Goal: Task Accomplishment & Management: Manage account settings

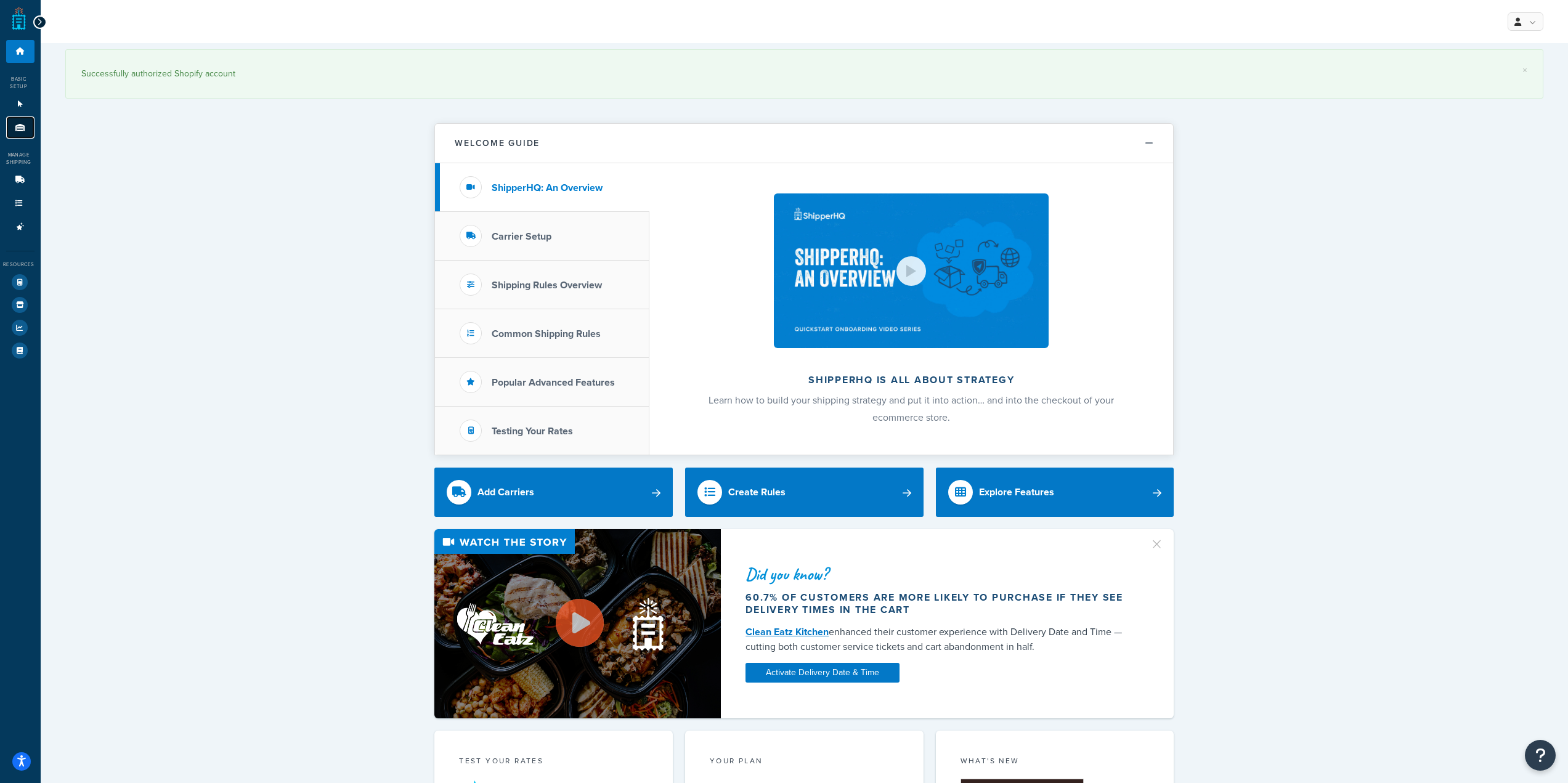
click at [15, 138] on link "Origins 1" at bounding box center [20, 128] width 28 height 23
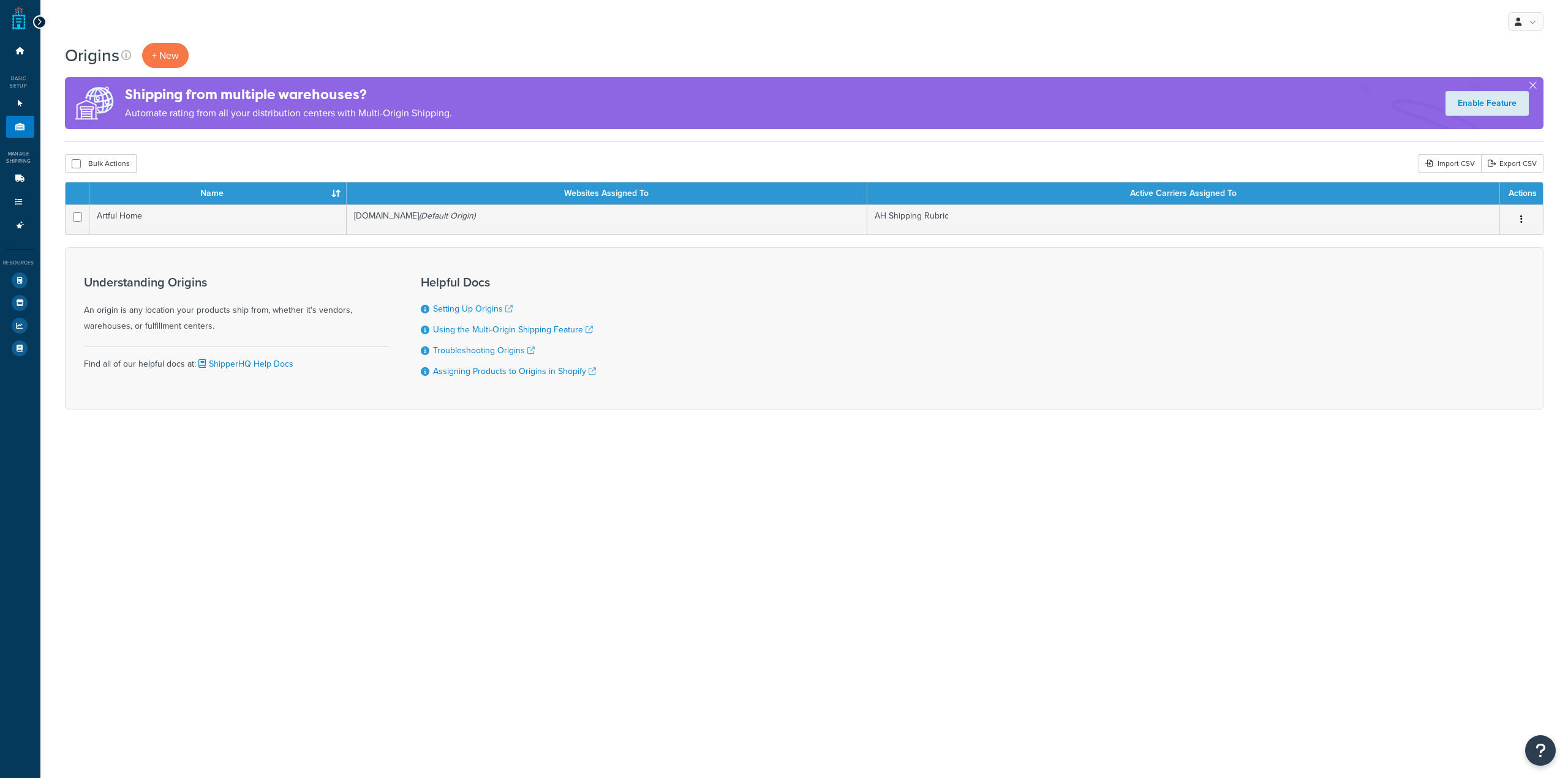
click at [37, 23] on icon at bounding box center [39, 22] width 5 height 9
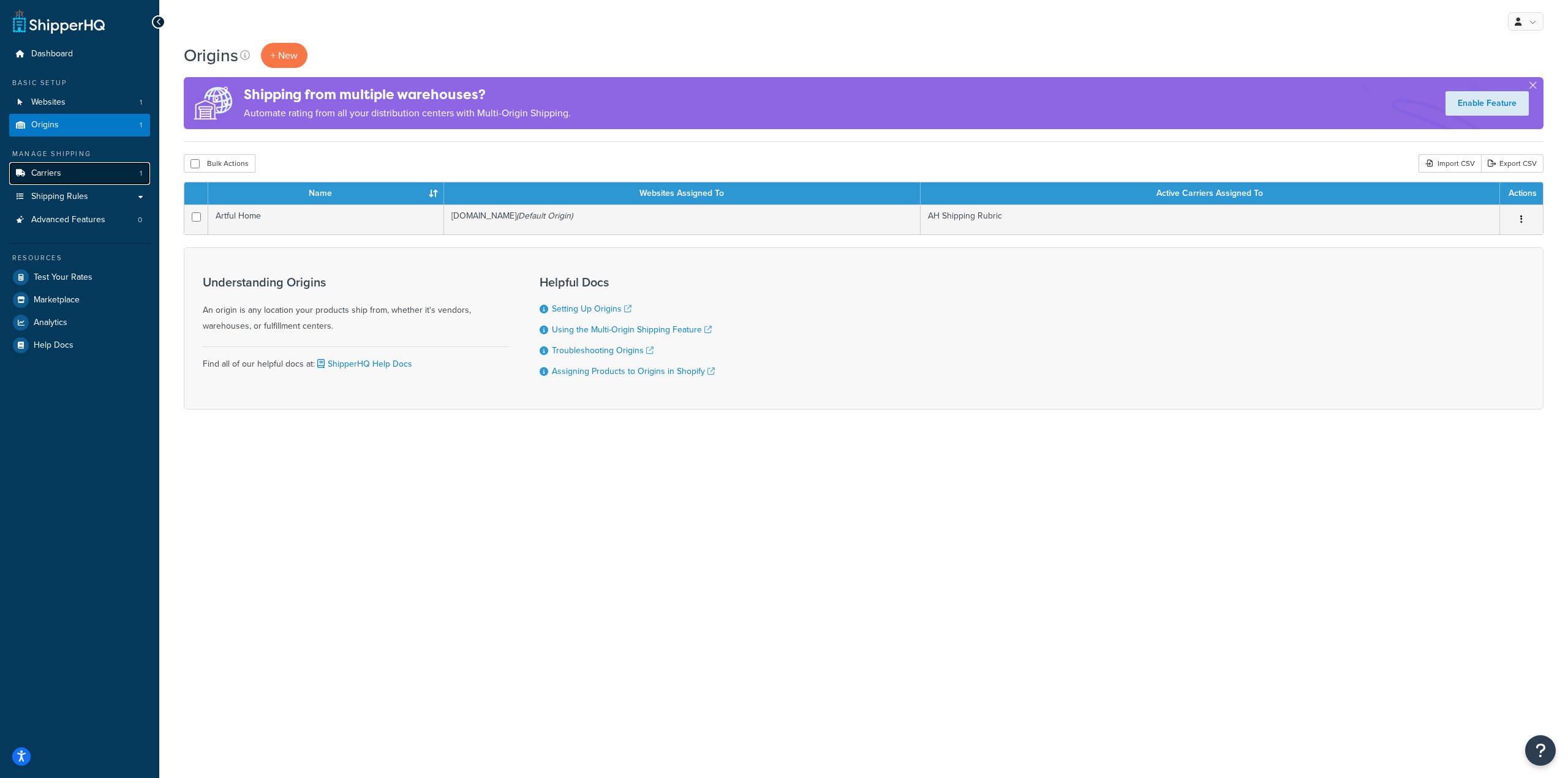
click at [57, 178] on span "Carriers" at bounding box center [46, 174] width 30 height 10
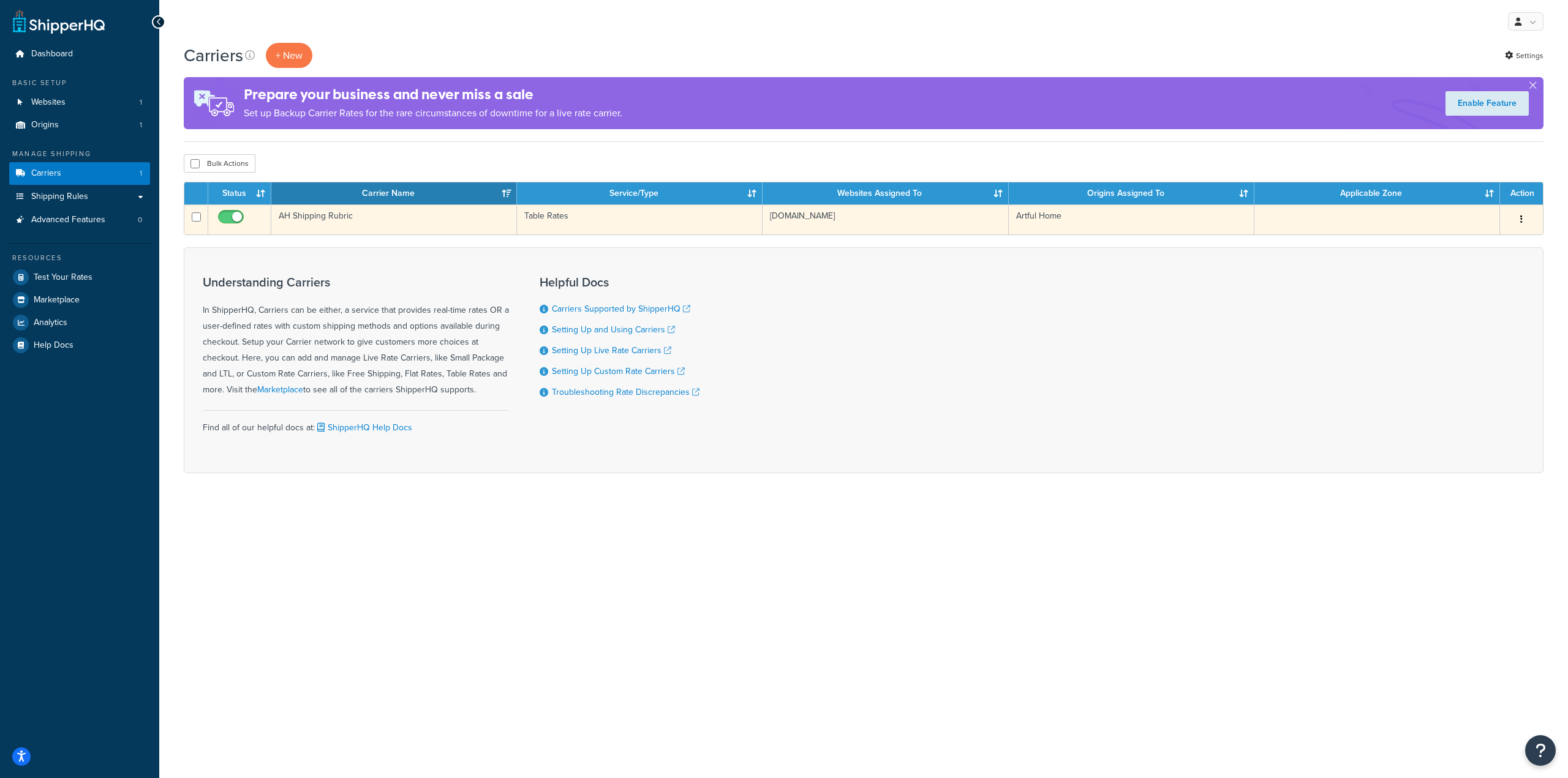
click at [355, 219] on td "AH Shipping Rubric" at bounding box center [394, 219] width 245 height 30
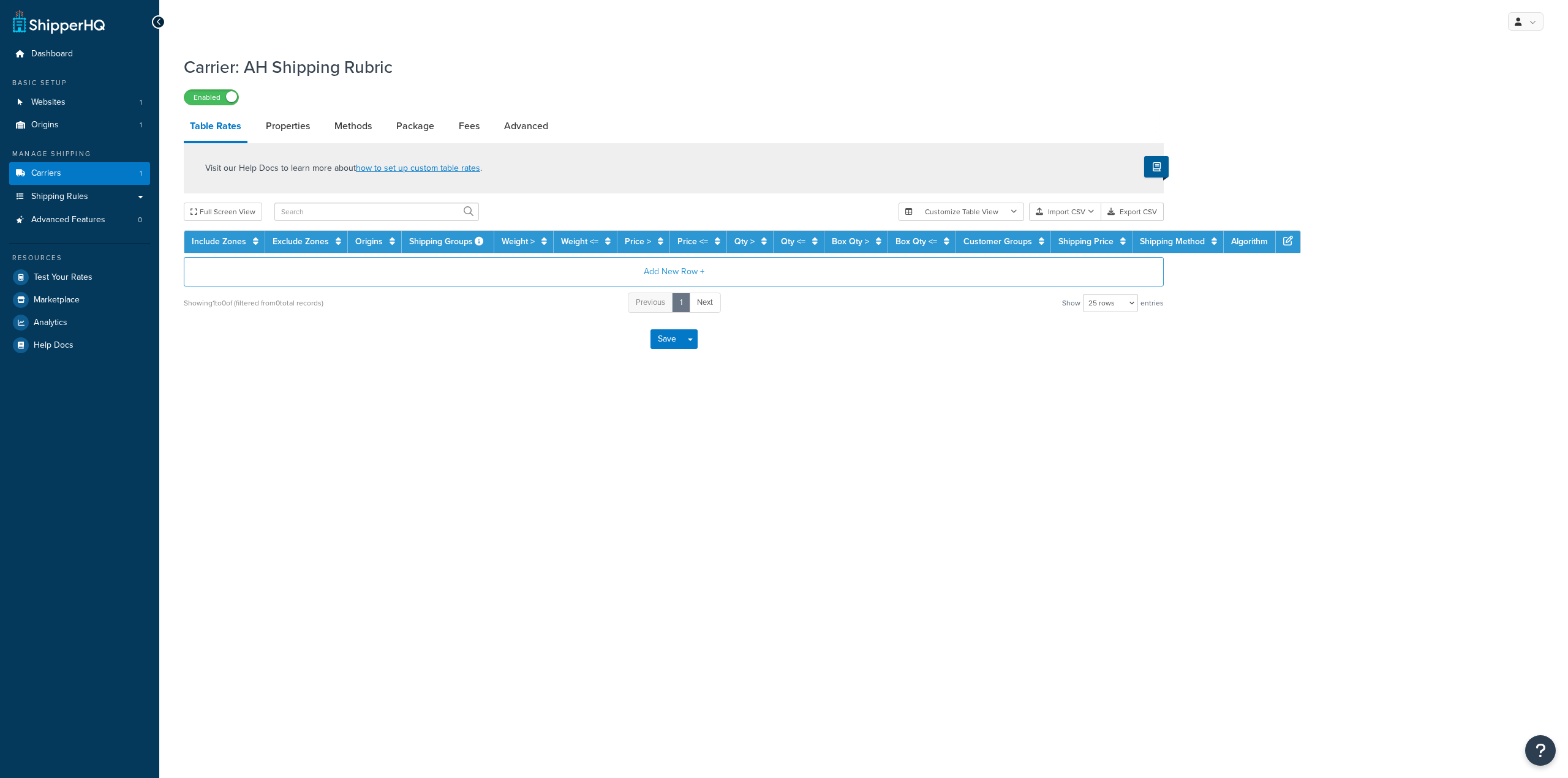
select select "25"
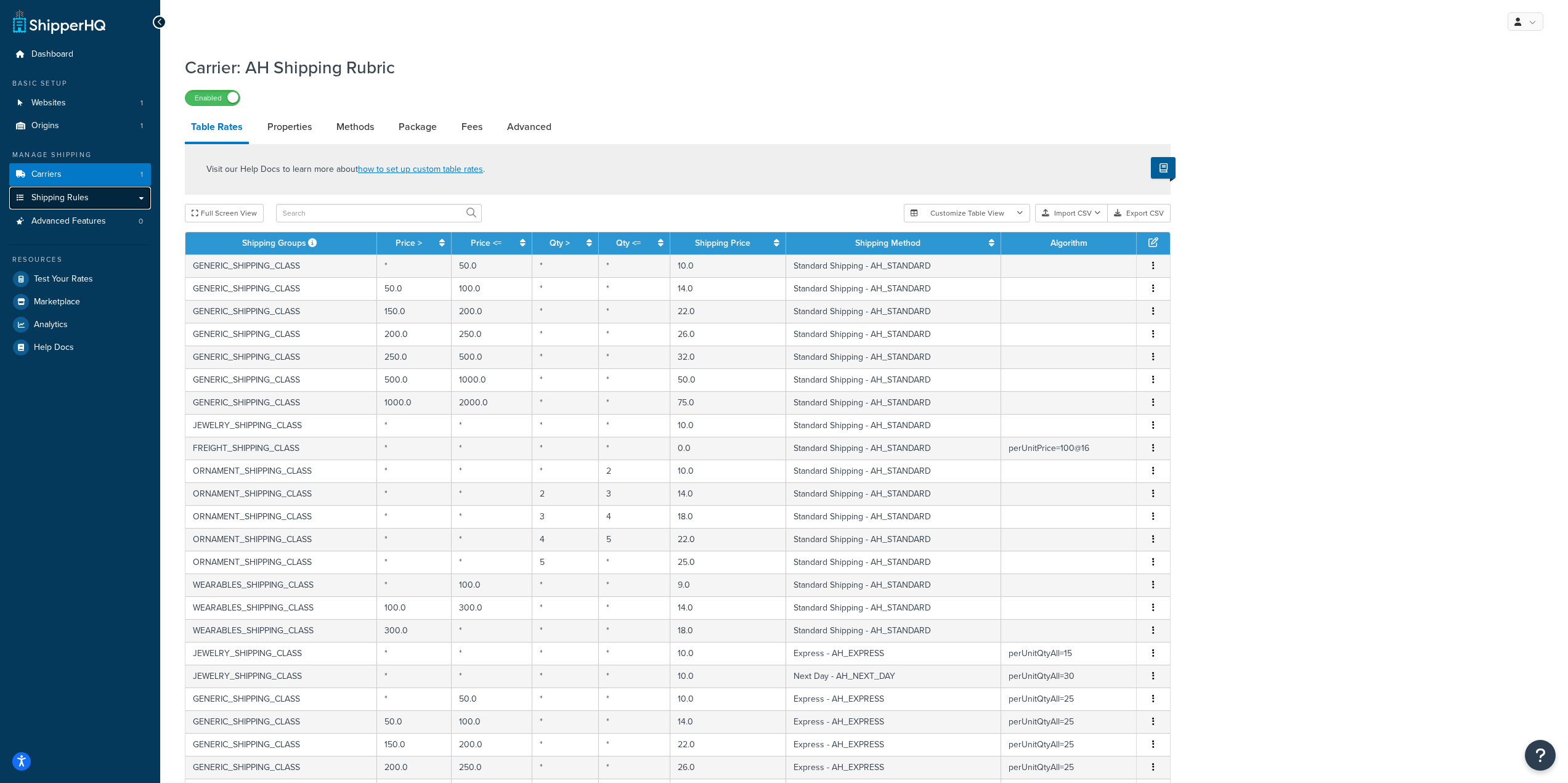
click at [73, 199] on span "Shipping Rules" at bounding box center [60, 199] width 57 height 11
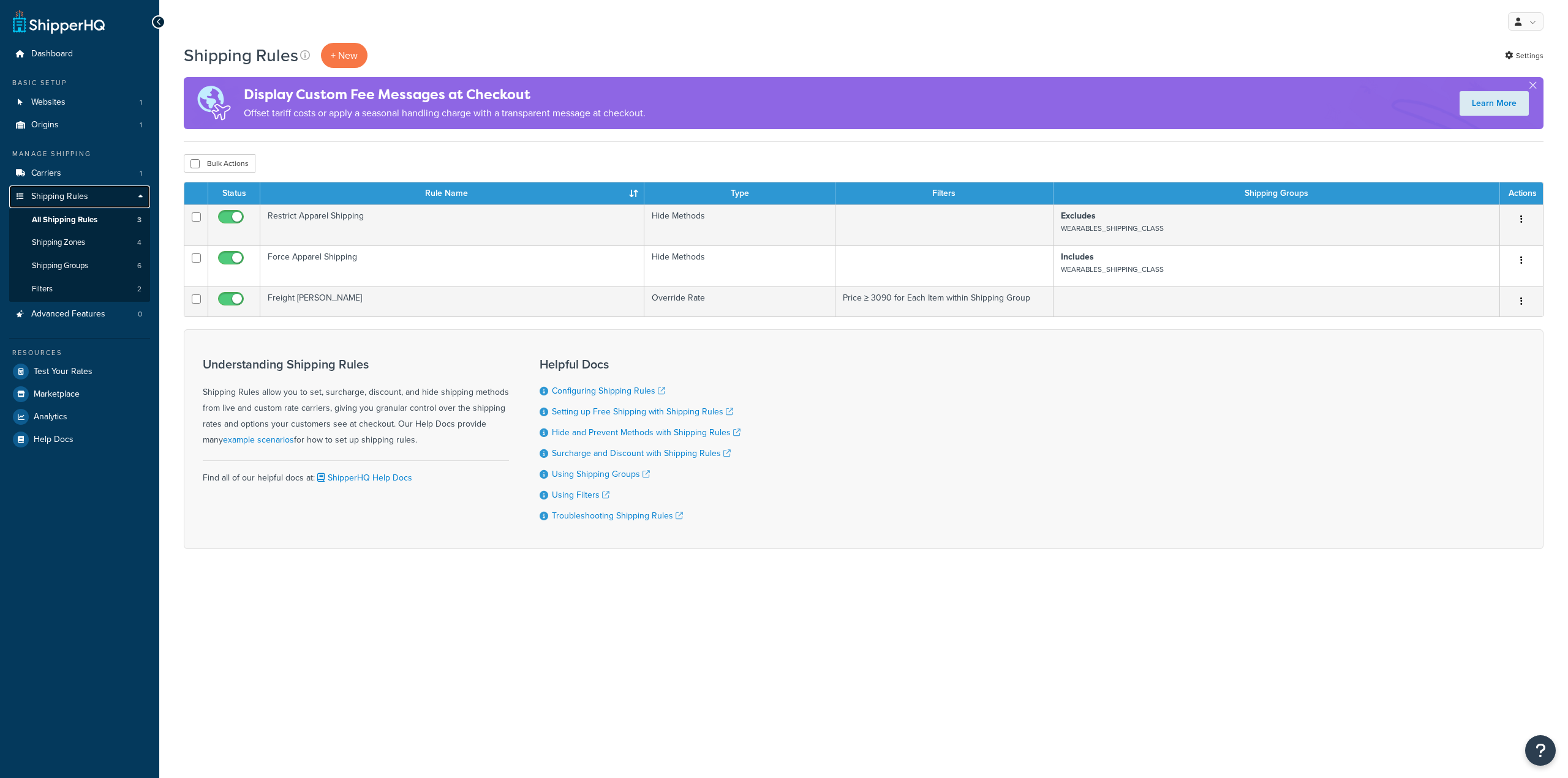
click at [93, 186] on link "Shipping Rules" at bounding box center [79, 197] width 141 height 23
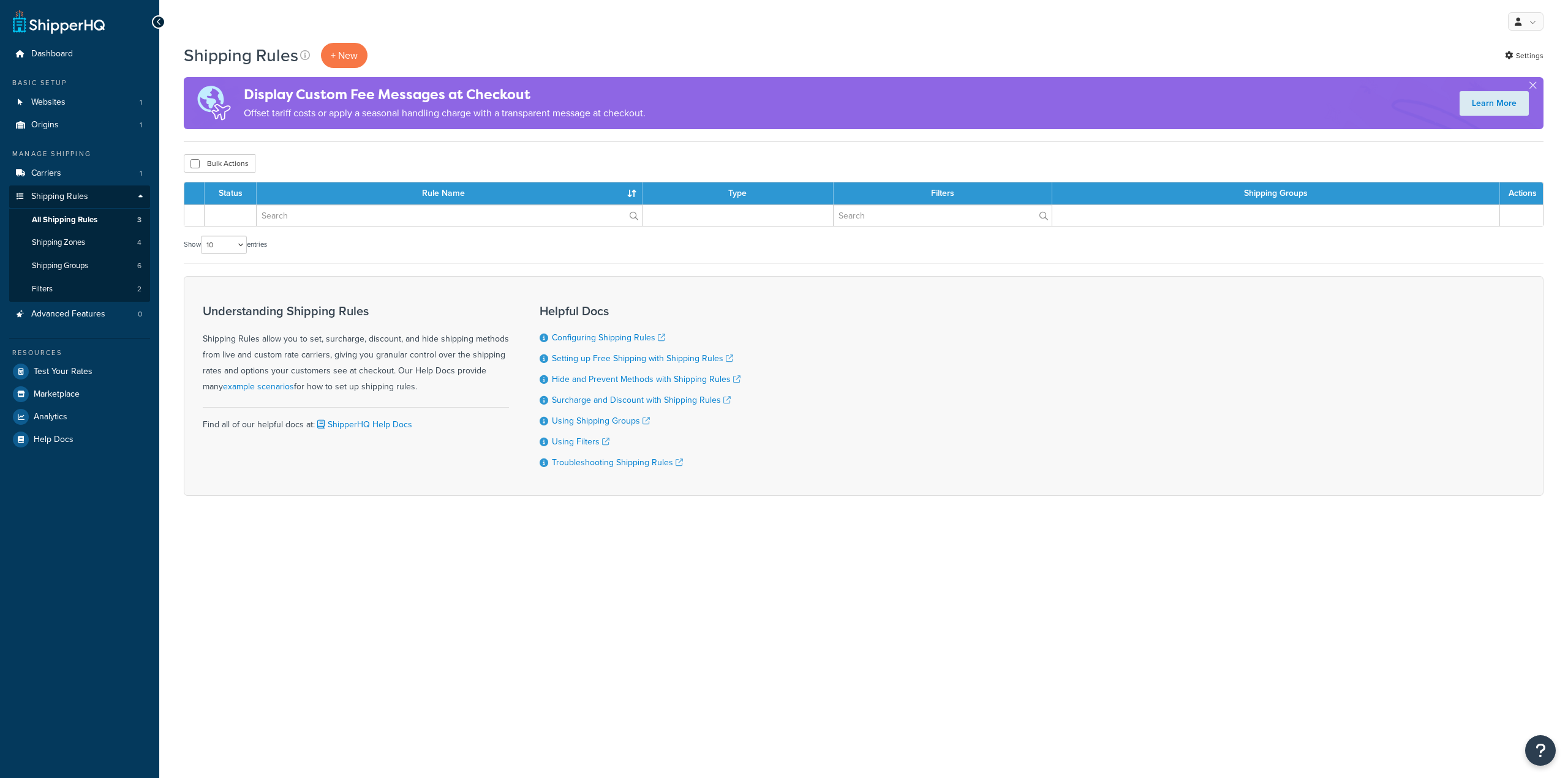
click at [104, 177] on link "Carriers 1" at bounding box center [79, 174] width 141 height 23
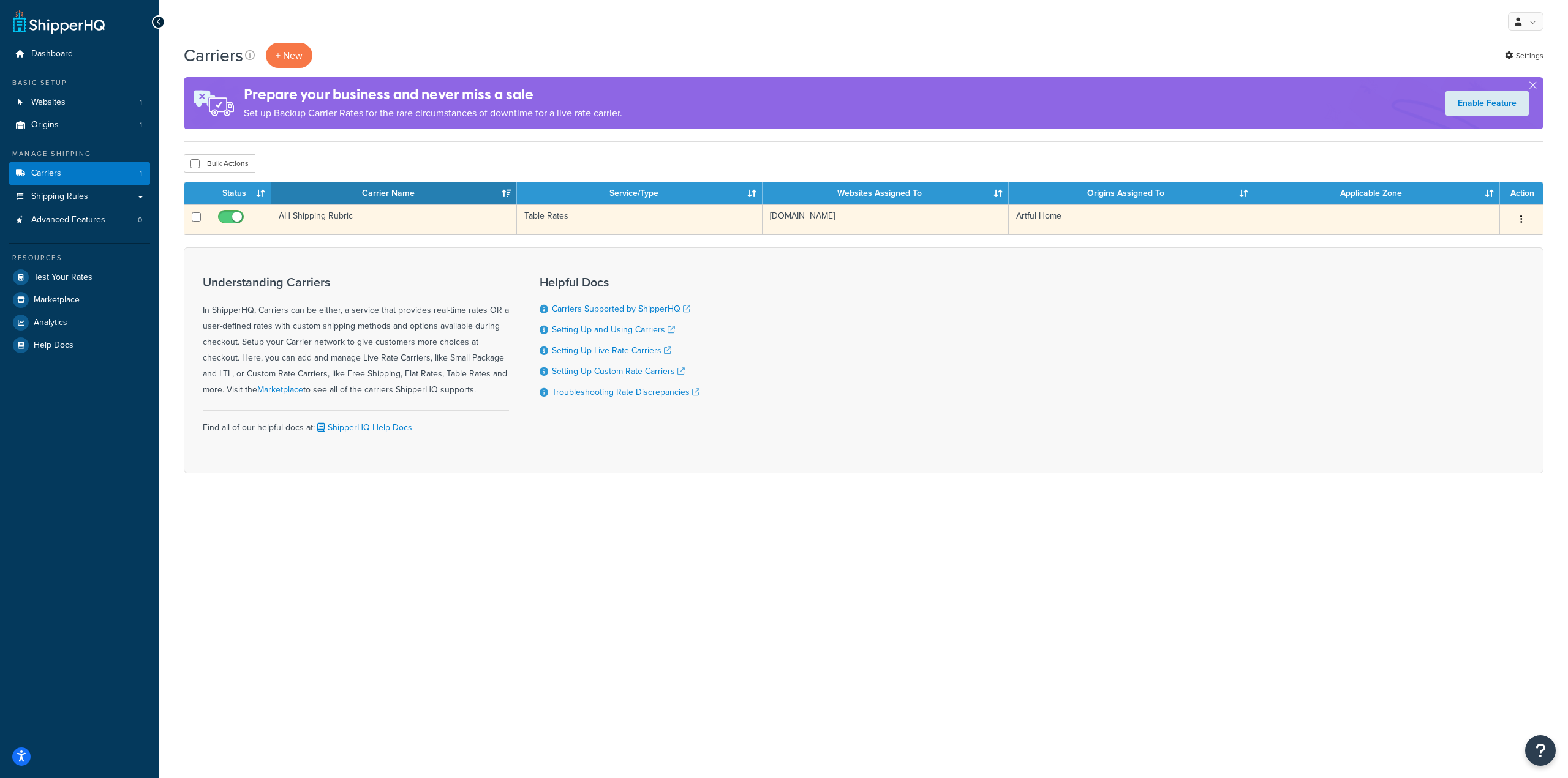
click at [323, 220] on td "AH Shipping Rubric" at bounding box center [394, 219] width 245 height 30
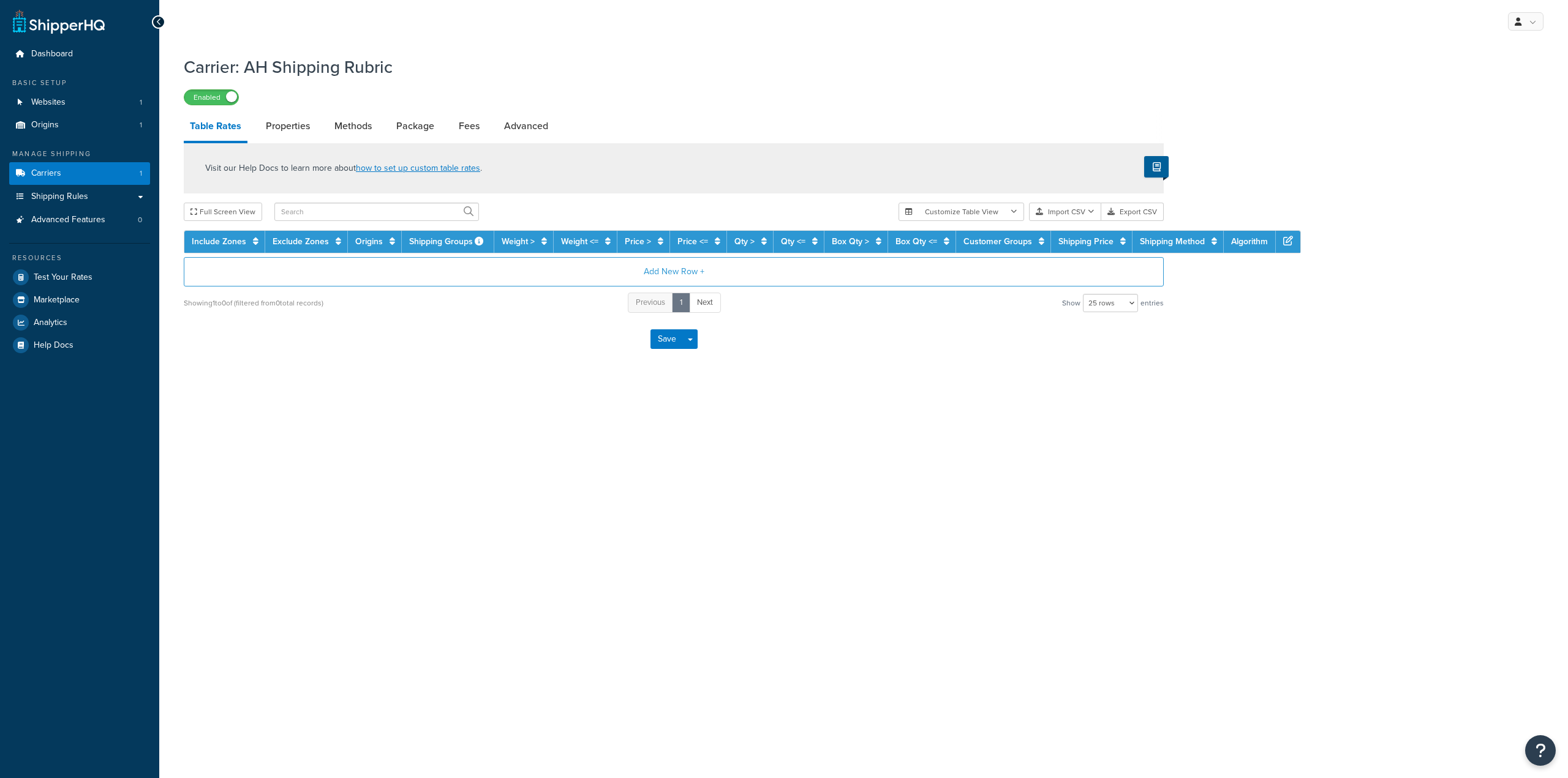
select select "25"
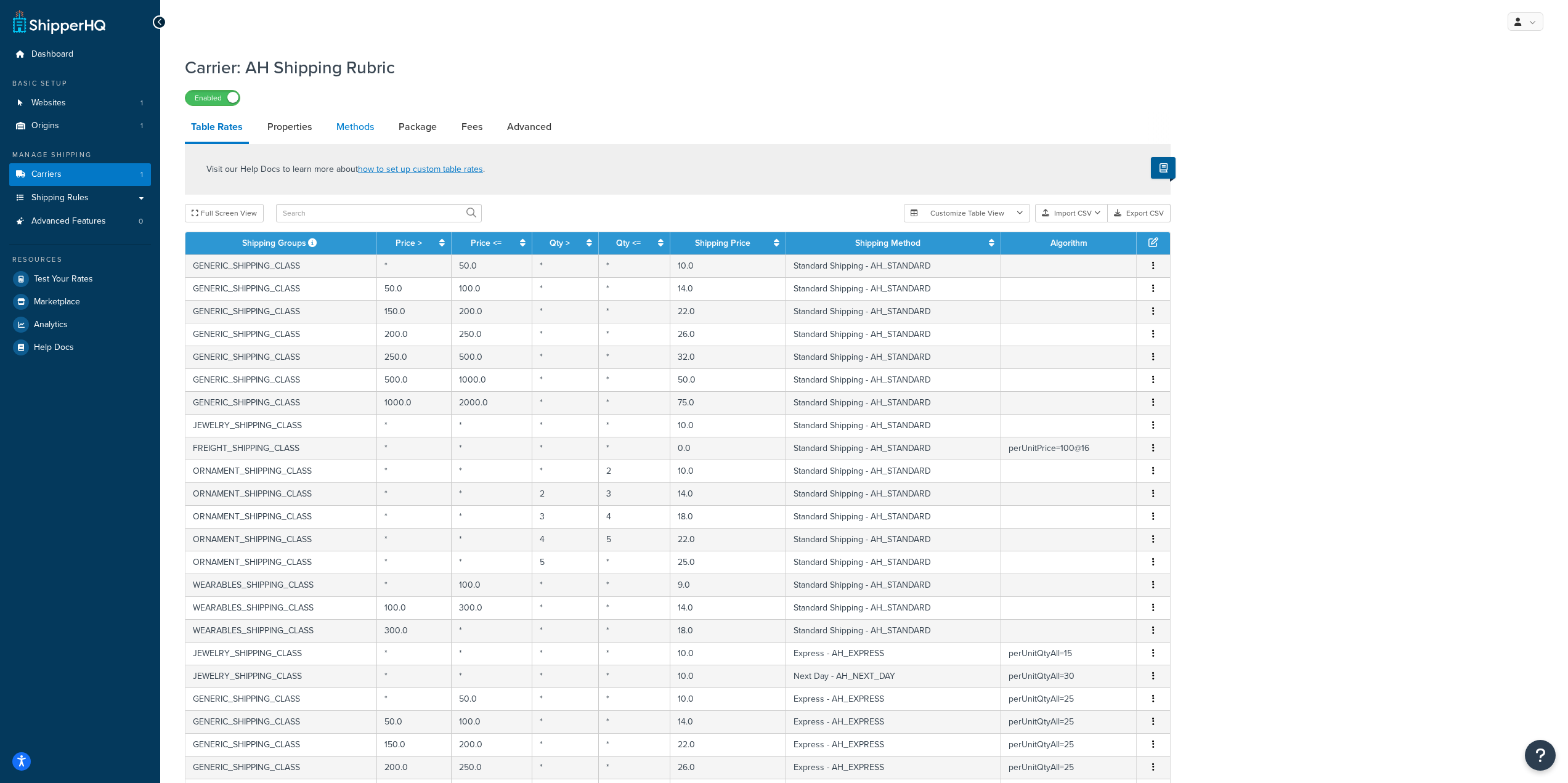
drag, startPoint x: 361, startPoint y: 132, endPoint x: 365, endPoint y: 139, distance: 8.1
click at [361, 131] on link "Methods" at bounding box center [355, 127] width 50 height 30
select select "25"
